Goal: Information Seeking & Learning: Find specific fact

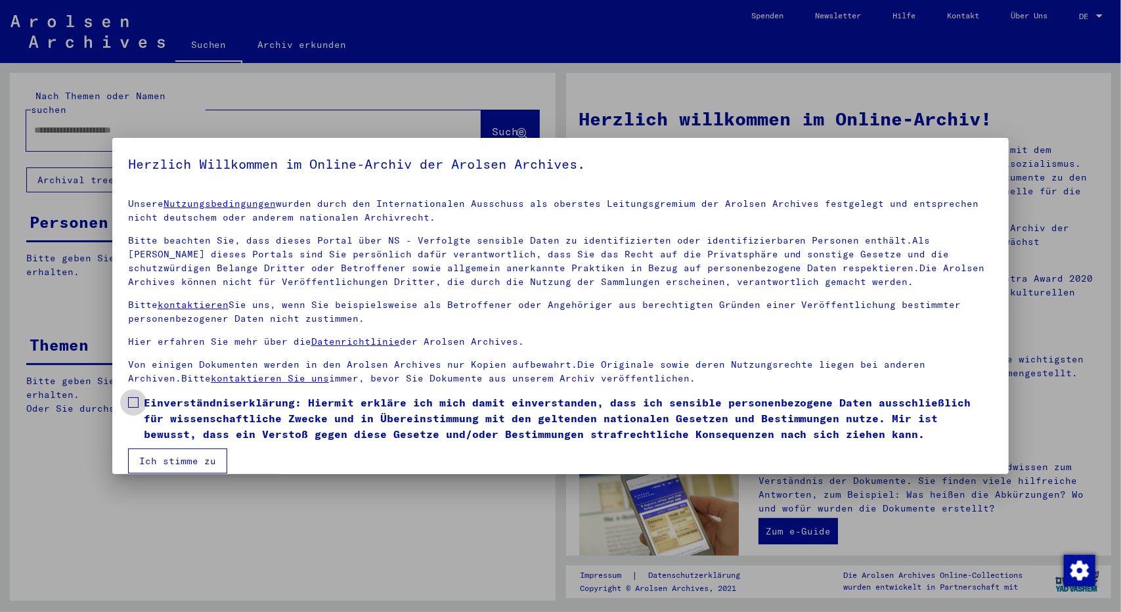
click at [135, 401] on span at bounding box center [133, 402] width 11 height 11
click at [168, 460] on button "Ich stimme zu" at bounding box center [177, 460] width 99 height 25
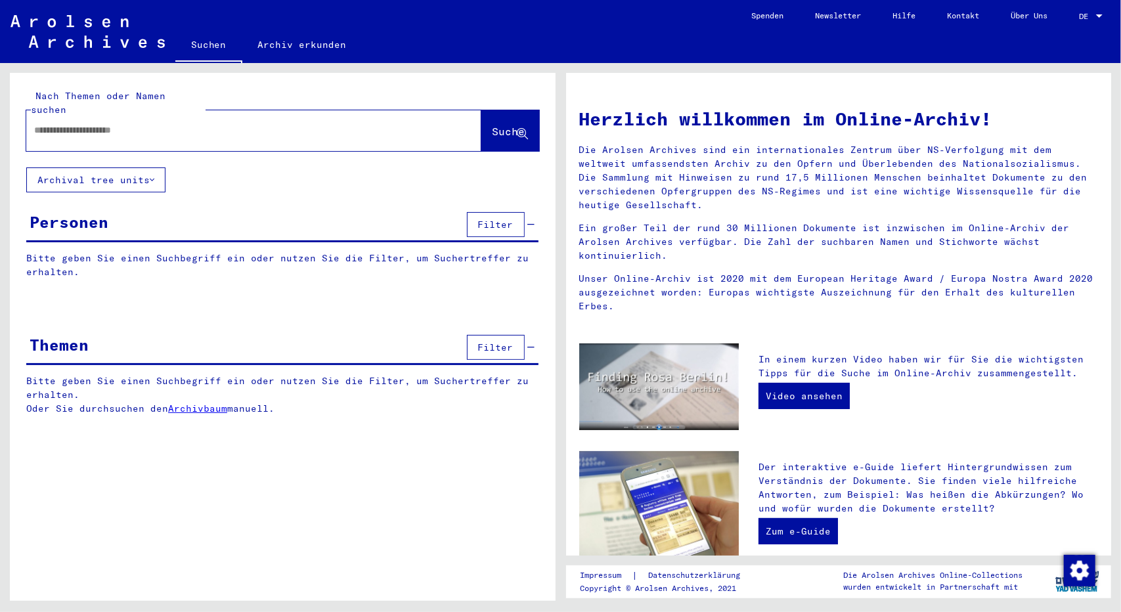
click at [58, 125] on div at bounding box center [234, 131] width 416 height 30
click at [120, 123] on input "text" at bounding box center [238, 130] width 408 height 14
type input "****"
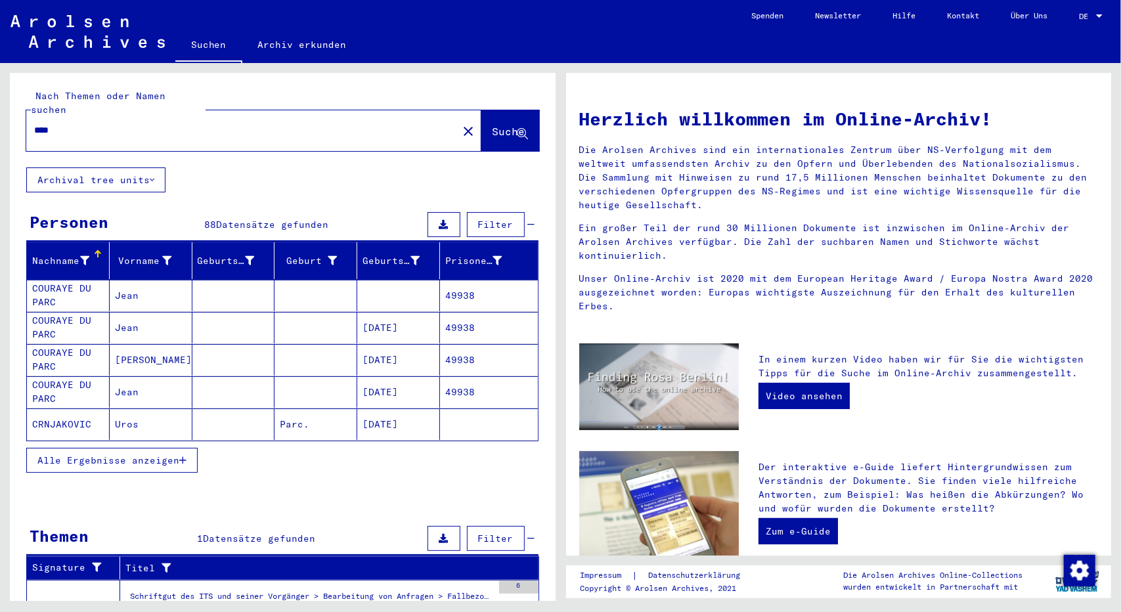
click at [120, 454] on span "Alle Ergebnisse anzeigen" at bounding box center [108, 460] width 142 height 12
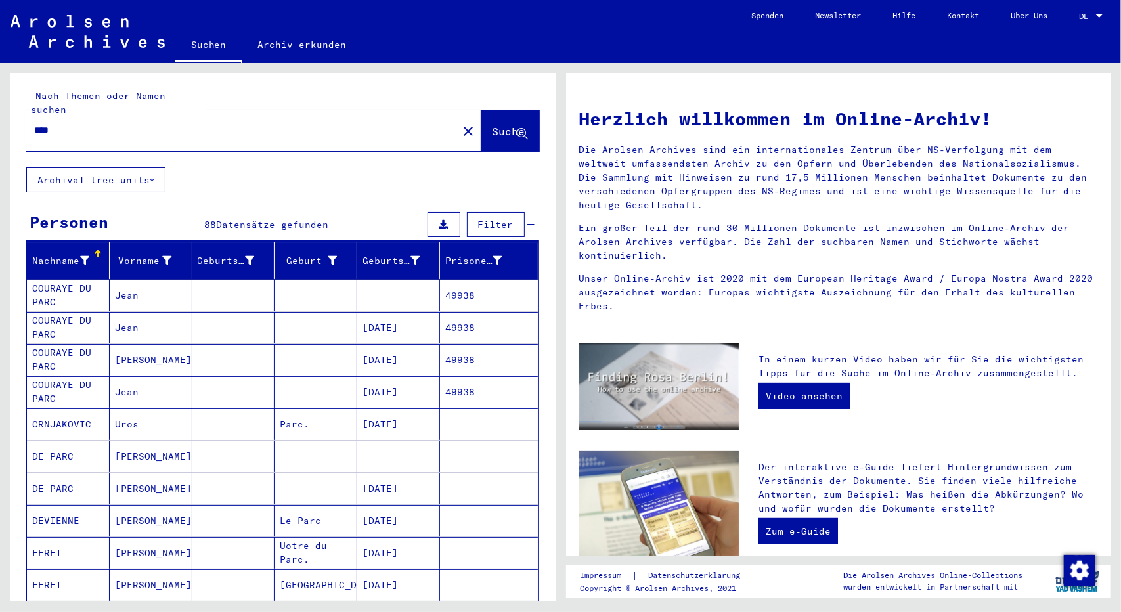
scroll to position [626, 0]
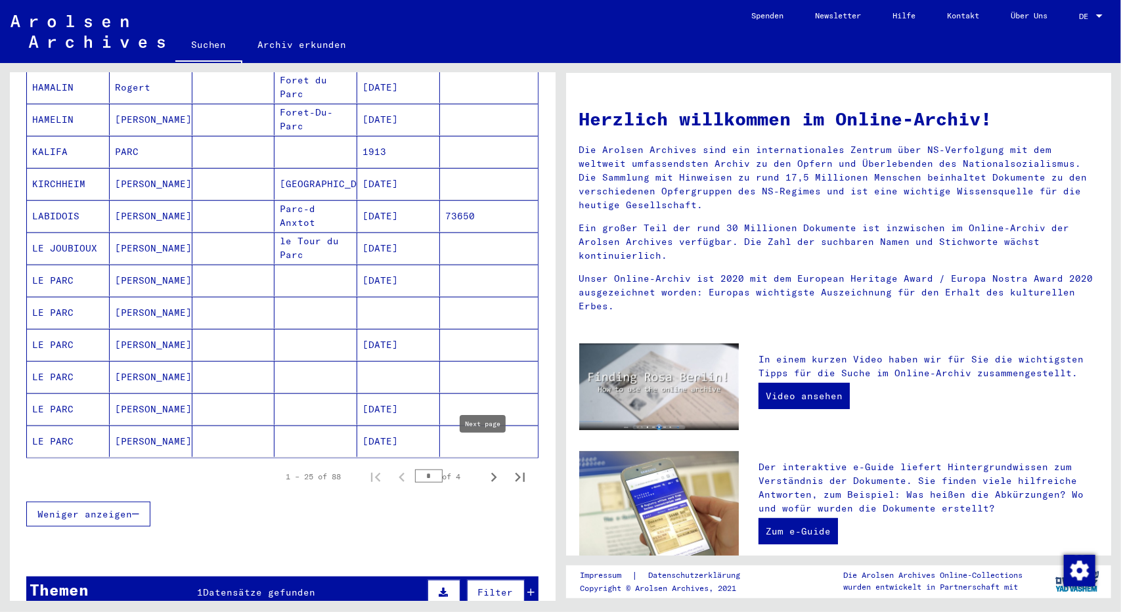
click at [485, 468] on icon "Next page" at bounding box center [494, 477] width 18 height 18
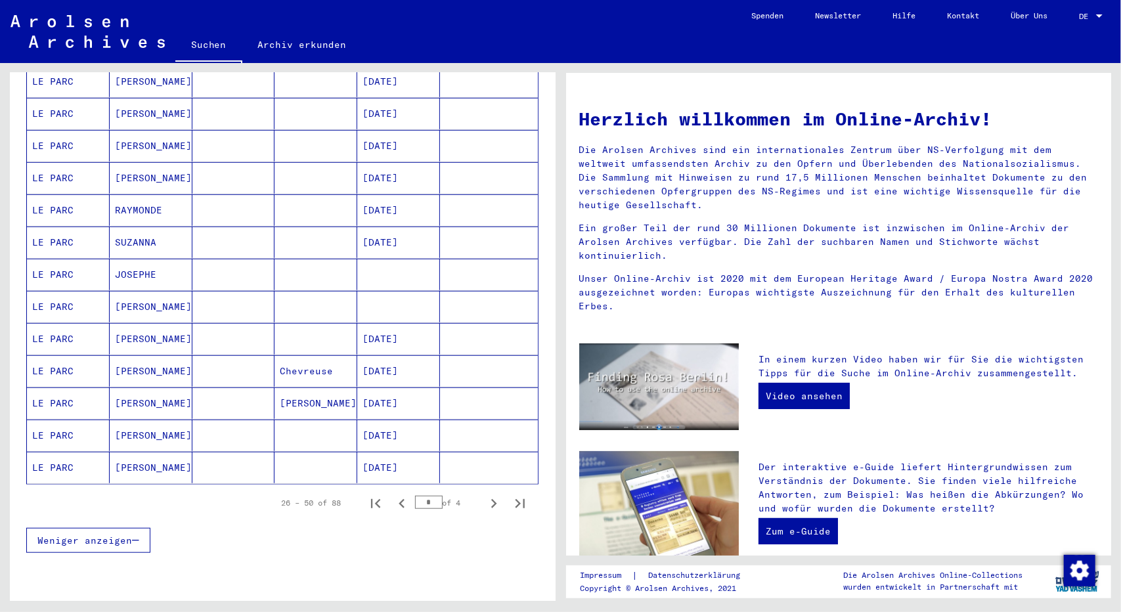
scroll to position [605, 0]
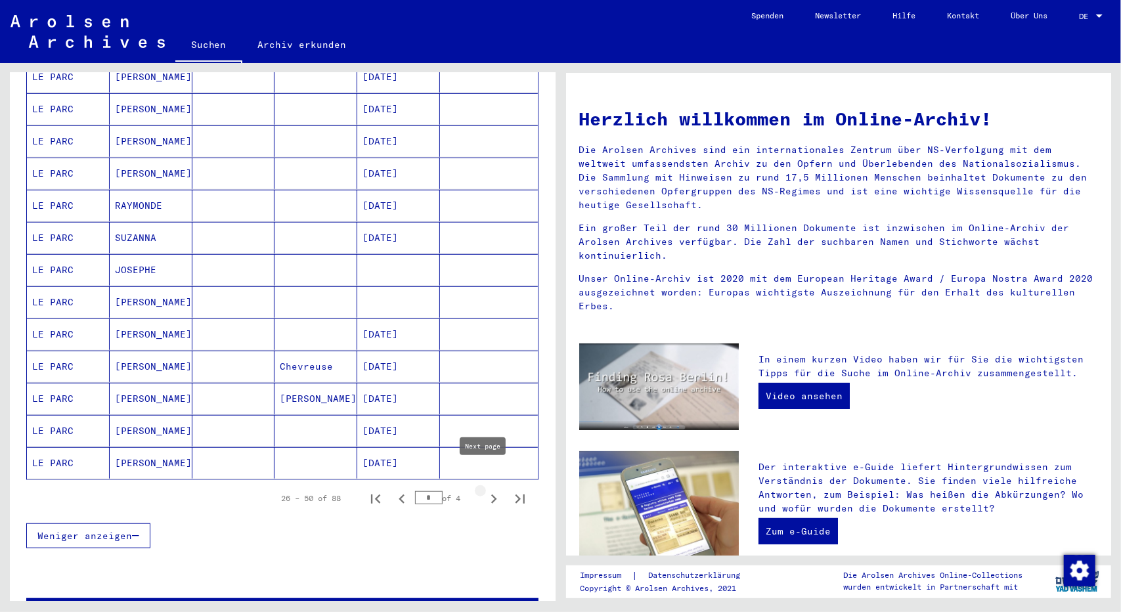
click at [486, 490] on icon "Next page" at bounding box center [494, 499] width 18 height 18
type input "*"
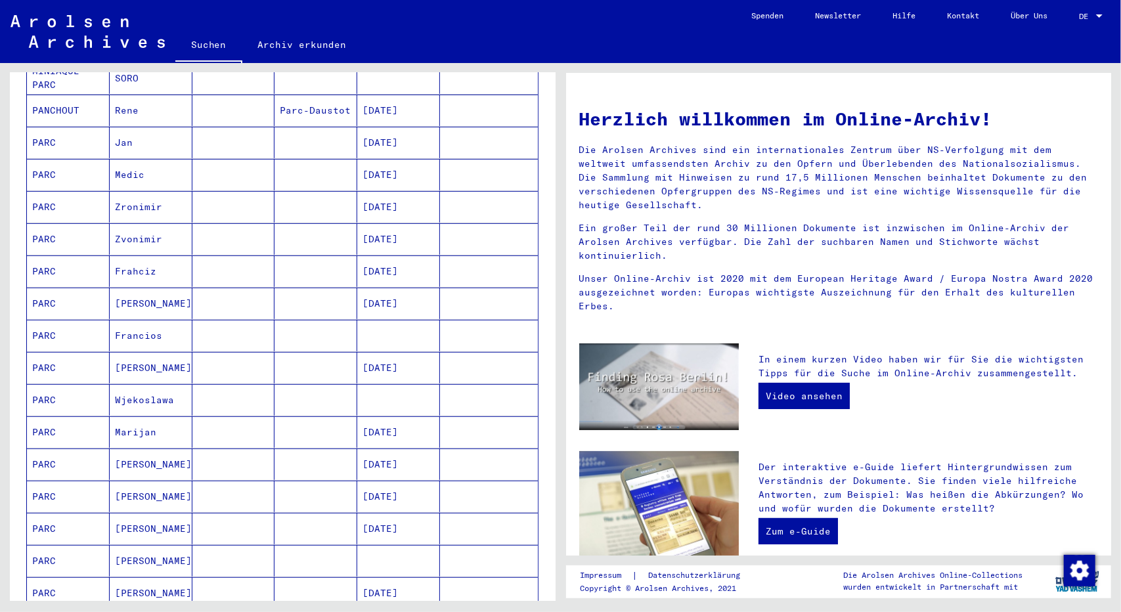
scroll to position [380, 0]
click at [43, 190] on mat-cell "PARC" at bounding box center [68, 206] width 83 height 32
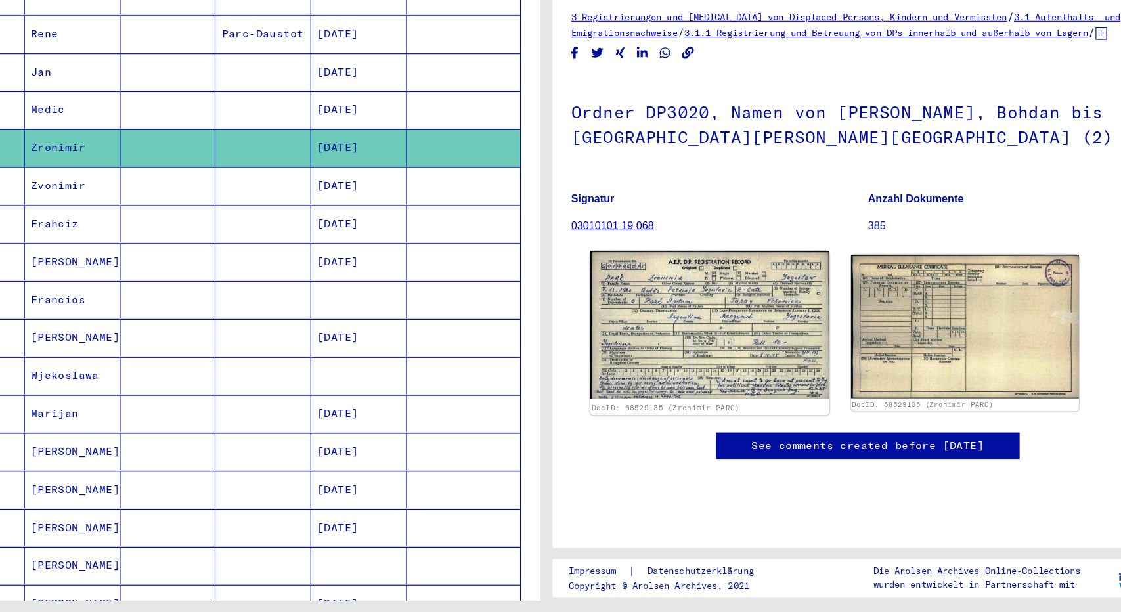
scroll to position [20, 0]
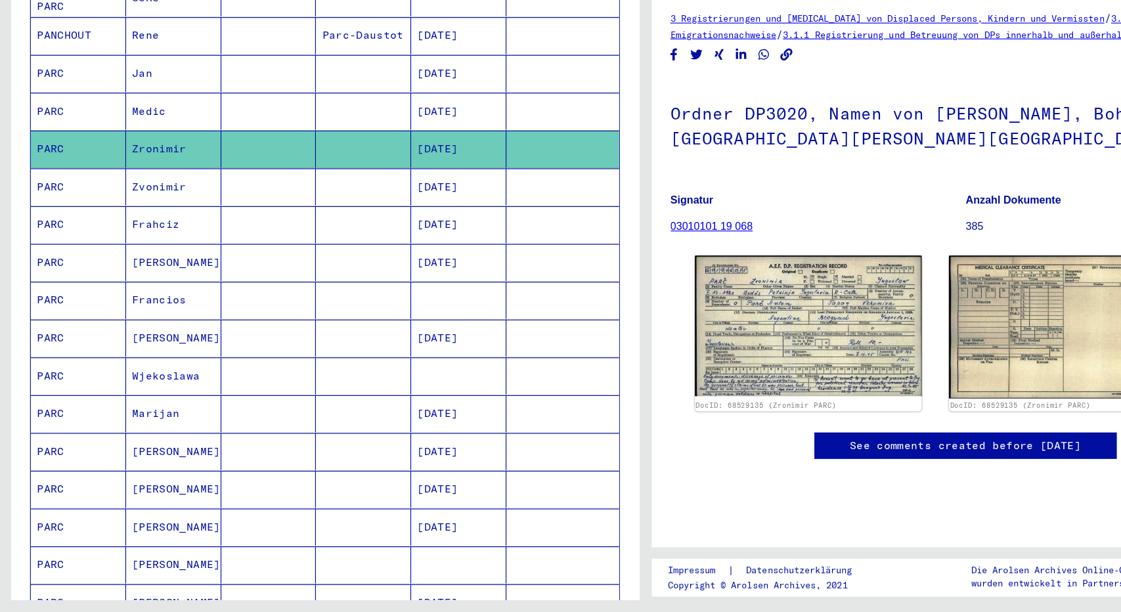
click at [133, 227] on mat-cell "Zvonimir" at bounding box center [151, 243] width 83 height 32
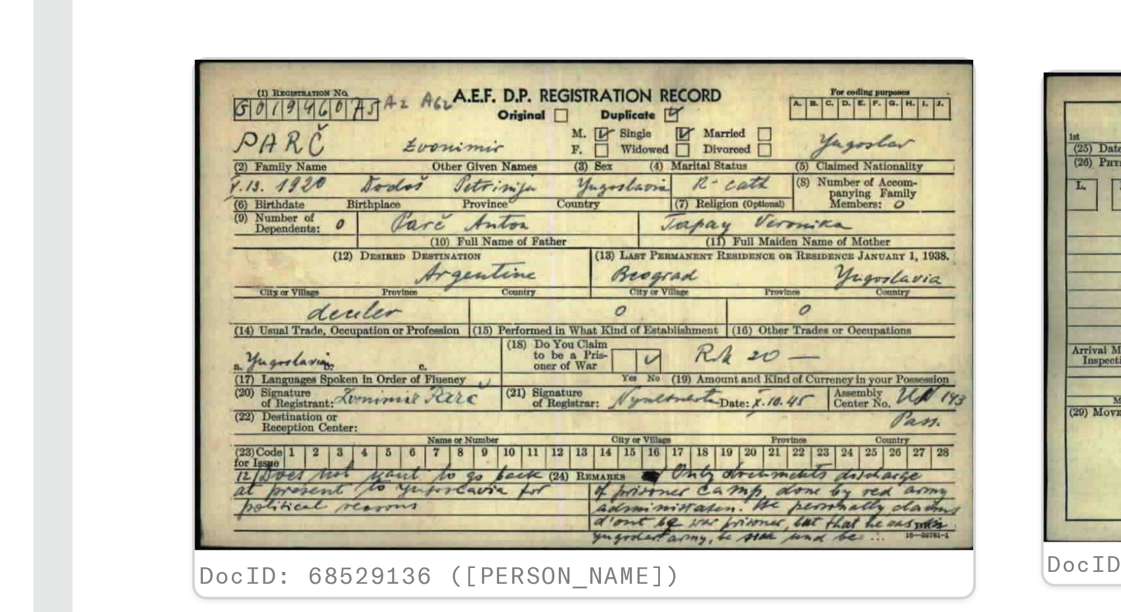
scroll to position [16, 0]
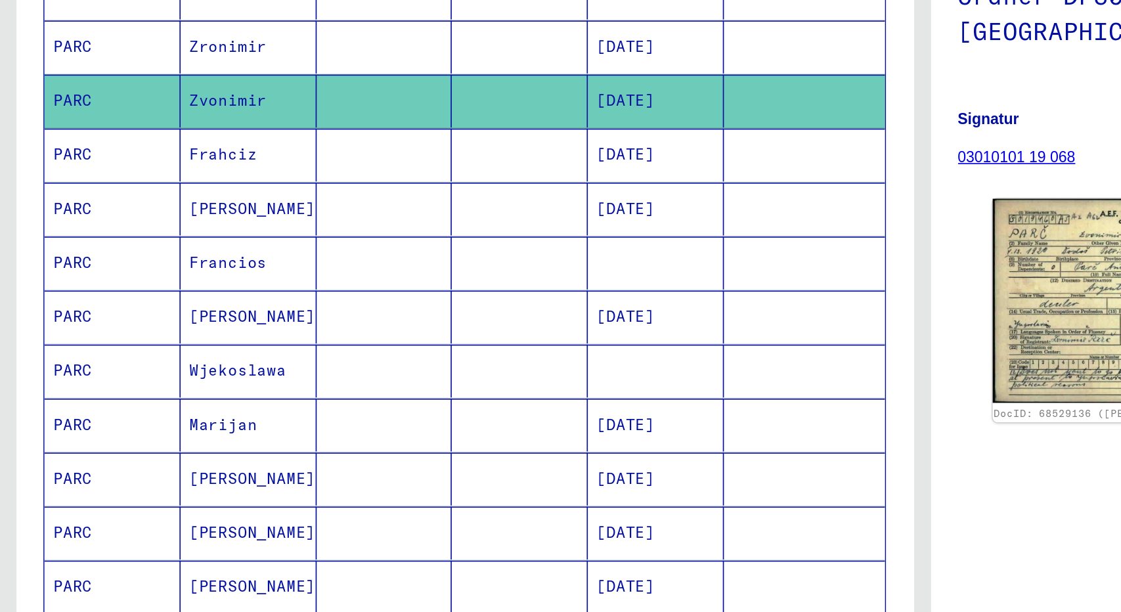
click at [135, 391] on mat-cell "Wjekoslawa" at bounding box center [151, 407] width 83 height 32
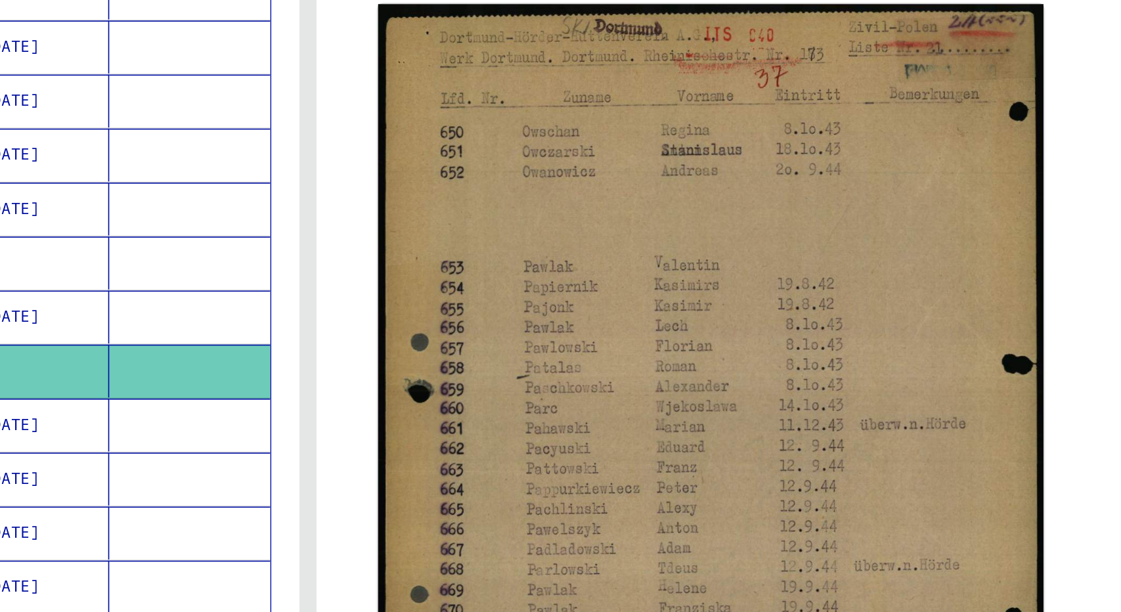
scroll to position [143, 0]
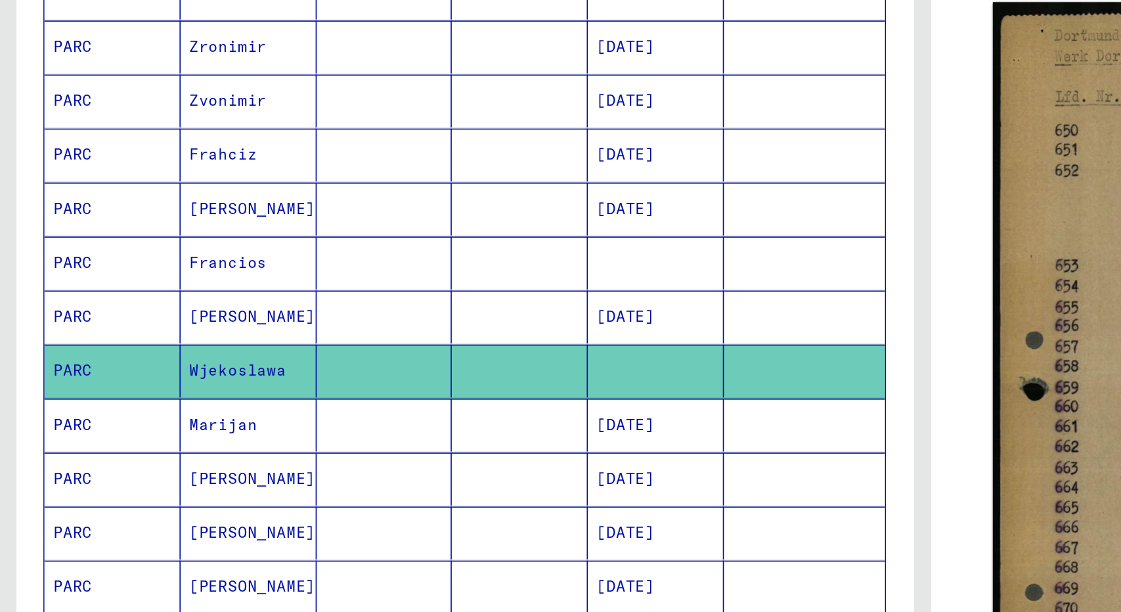
click at [141, 424] on mat-cell "Marijan" at bounding box center [151, 440] width 83 height 32
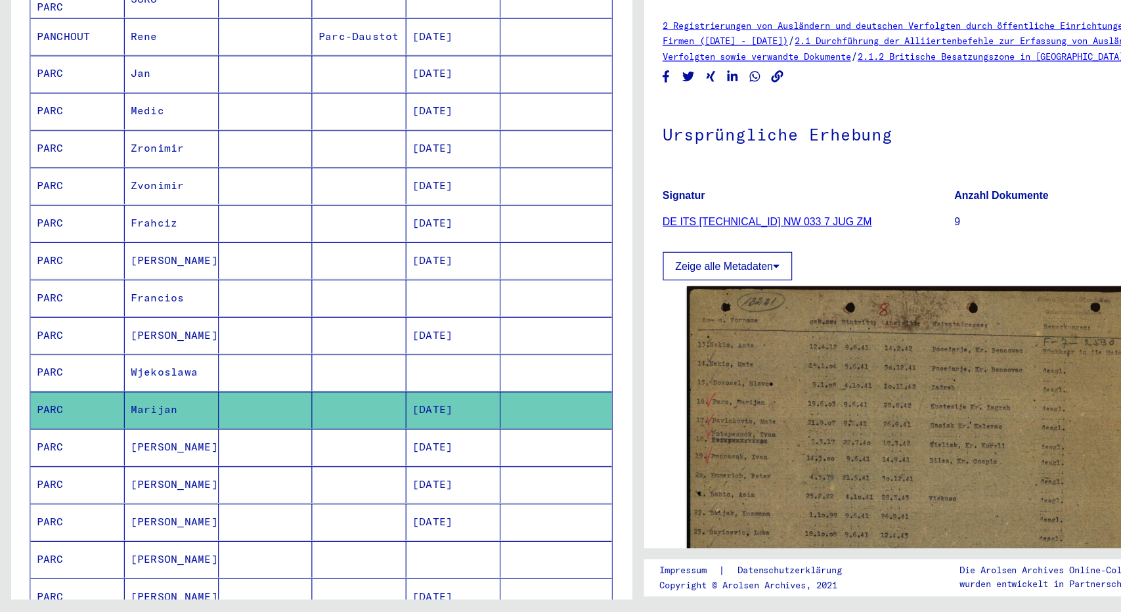
click at [68, 451] on mat-cell "PARC" at bounding box center [68, 467] width 83 height 32
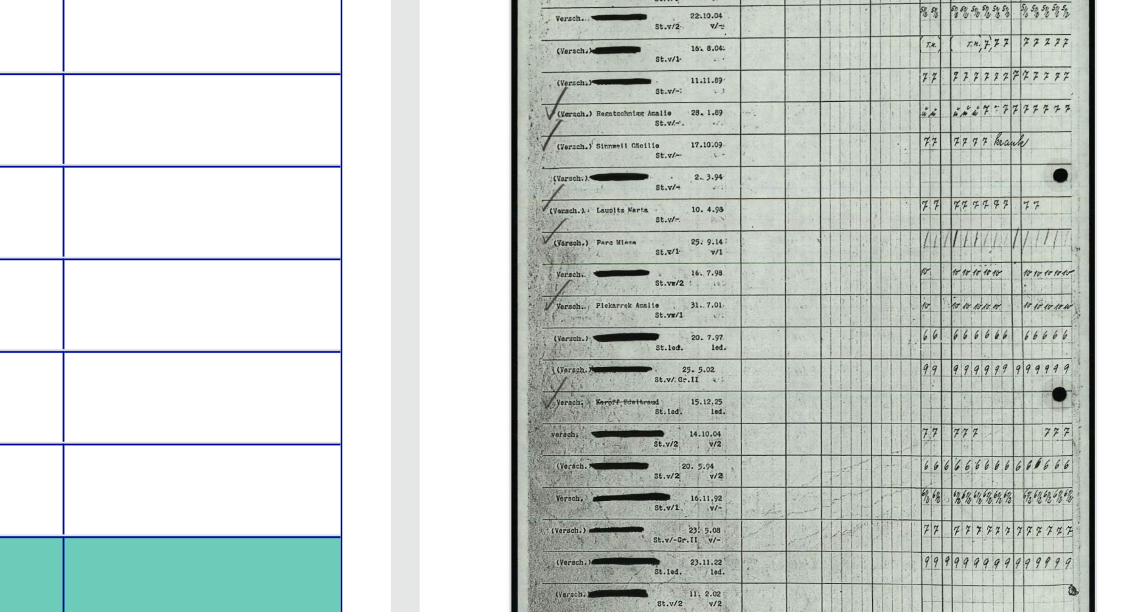
scroll to position [419, 0]
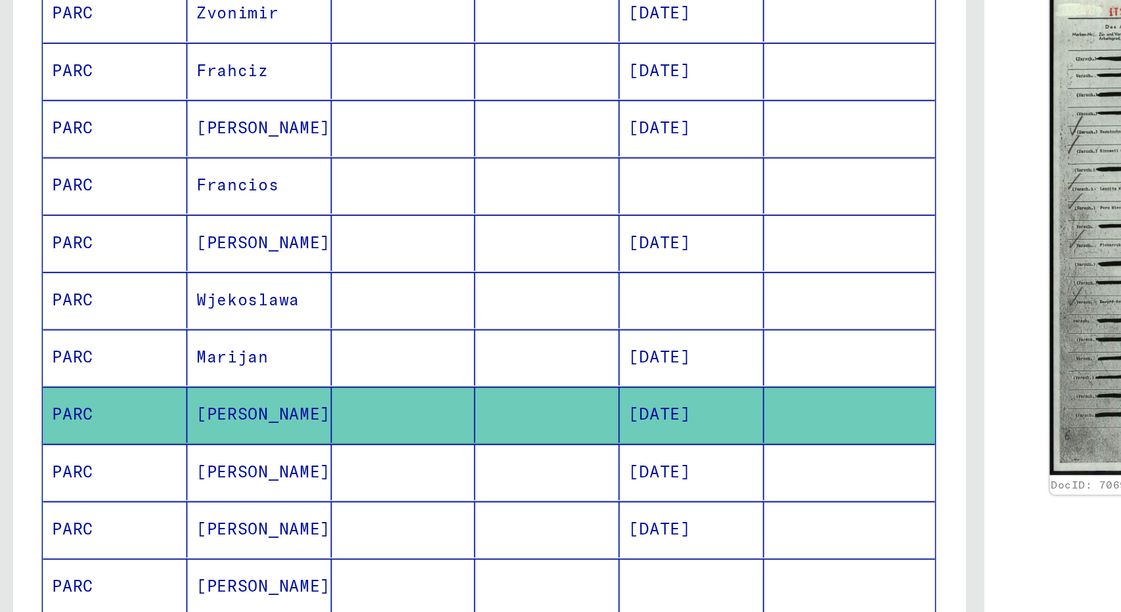
click at [55, 452] on mat-cell "PARC" at bounding box center [68, 468] width 83 height 32
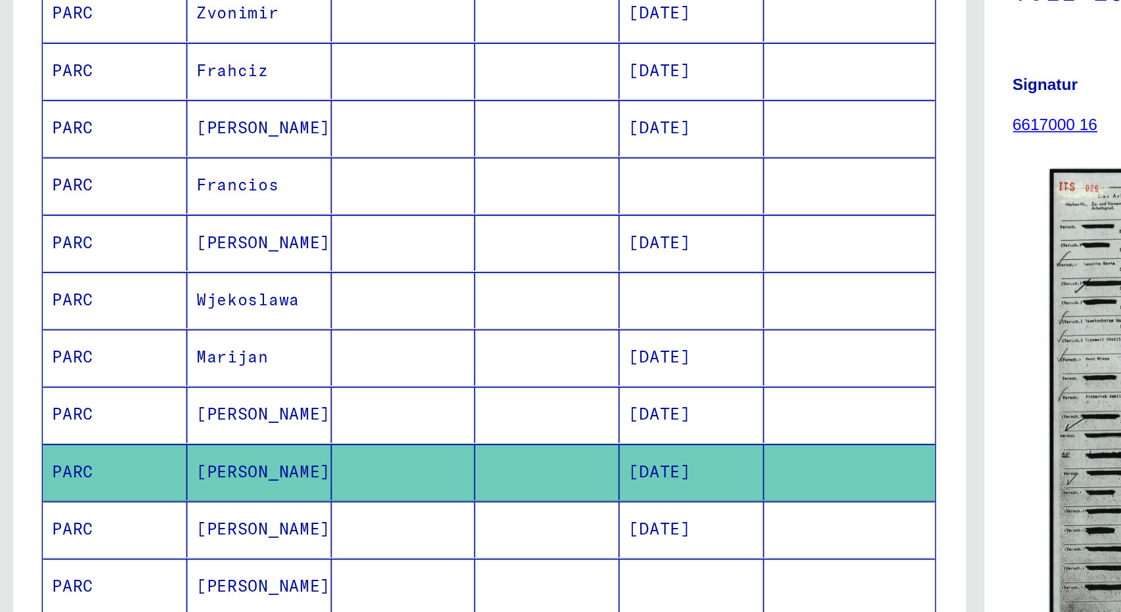
scroll to position [419, 0]
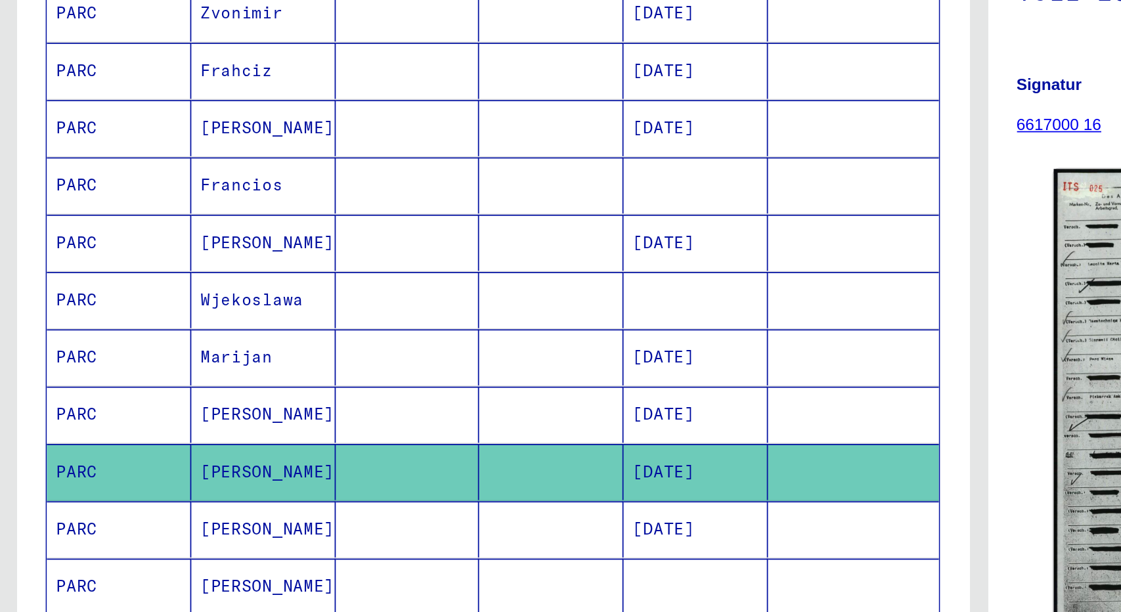
click at [144, 485] on mat-cell "[PERSON_NAME]" at bounding box center [151, 501] width 83 height 32
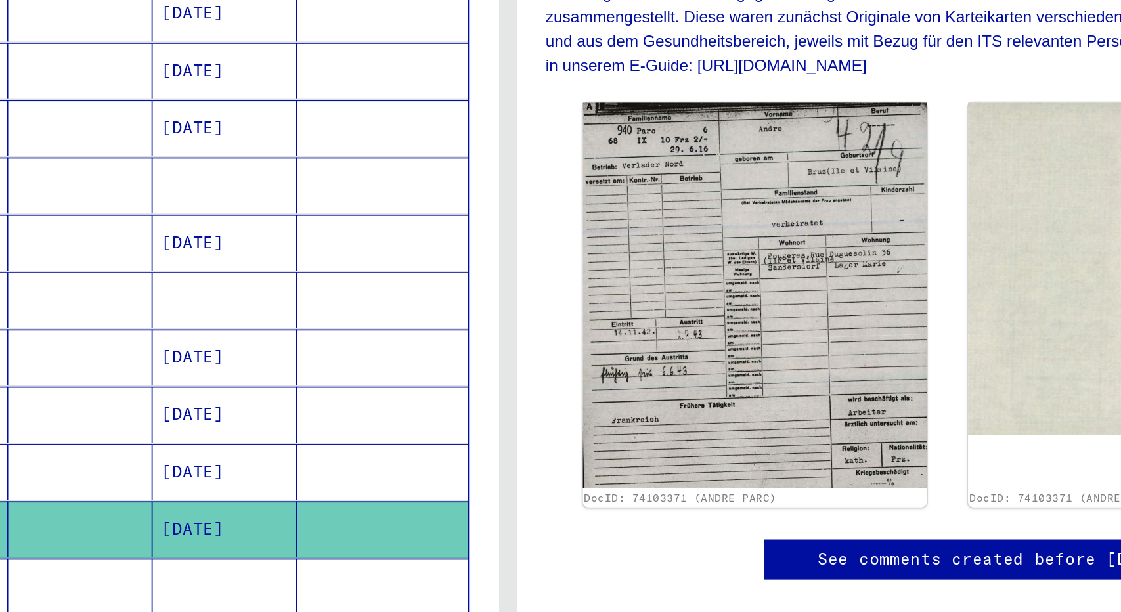
scroll to position [148, 0]
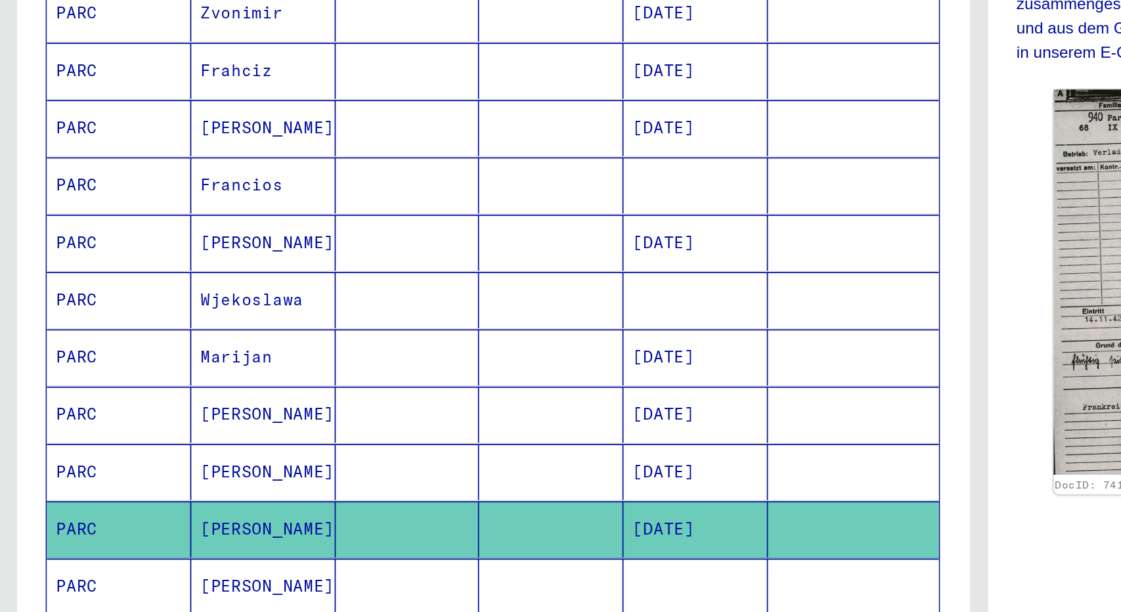
click at [133, 517] on mat-cell "[PERSON_NAME]" at bounding box center [151, 533] width 83 height 32
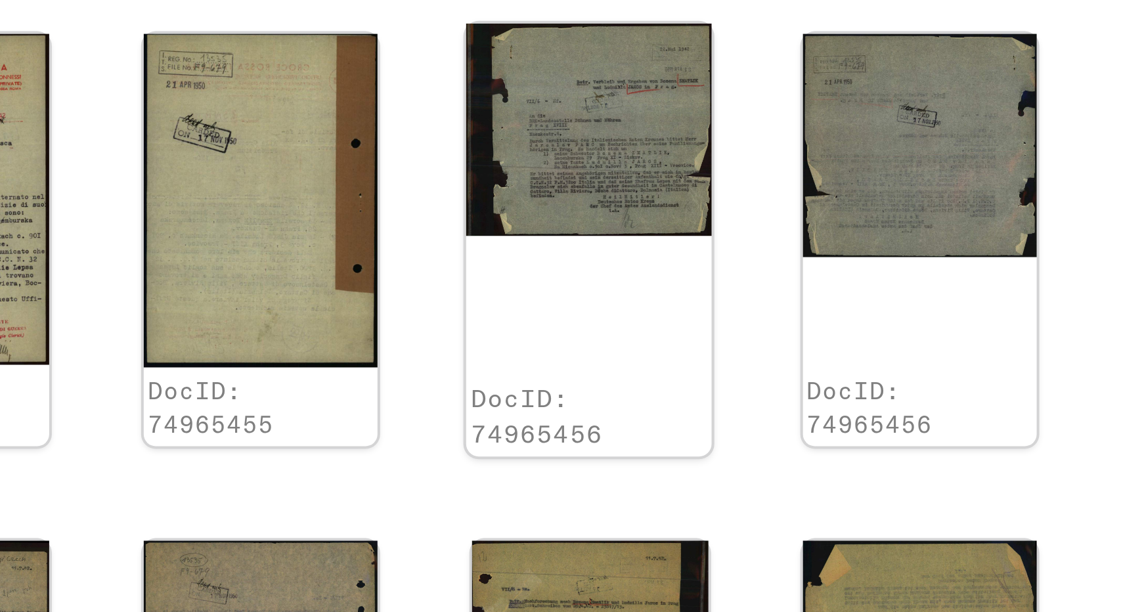
scroll to position [25, 0]
click at [791, 416] on img at bounding box center [797, 396] width 62 height 53
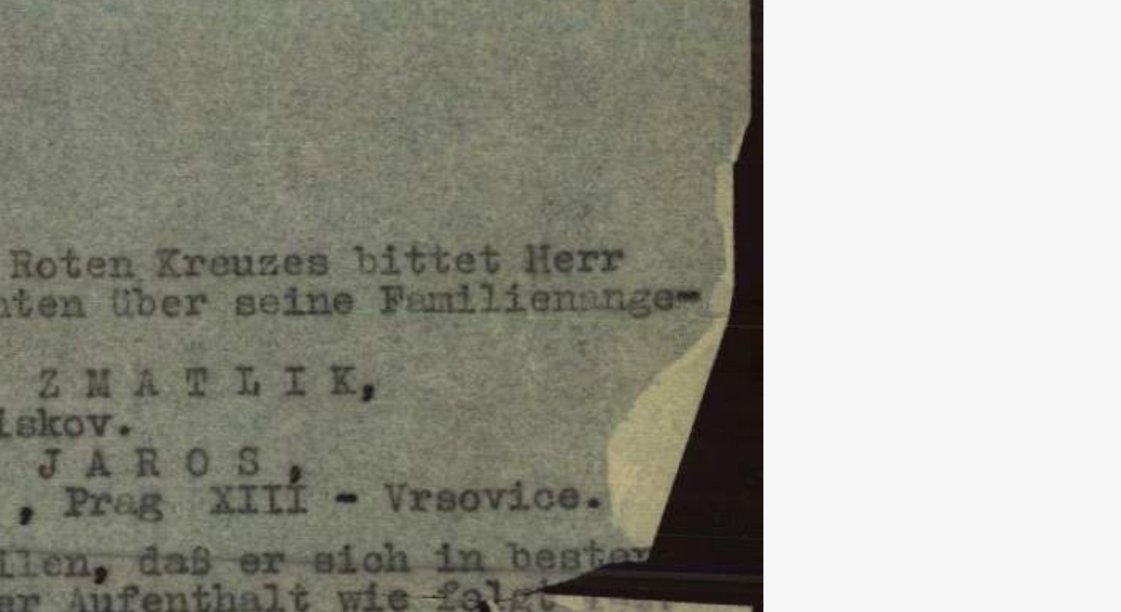
click at [561, 52] on img at bounding box center [561, 273] width 808 height 481
